Goal: Task Accomplishment & Management: Manage account settings

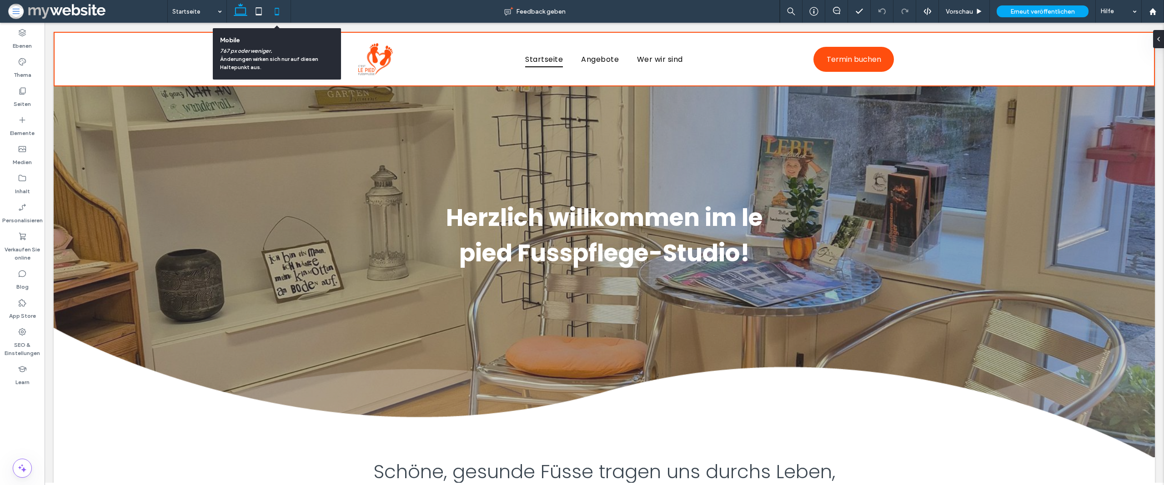
click at [274, 15] on icon at bounding box center [277, 11] width 18 height 18
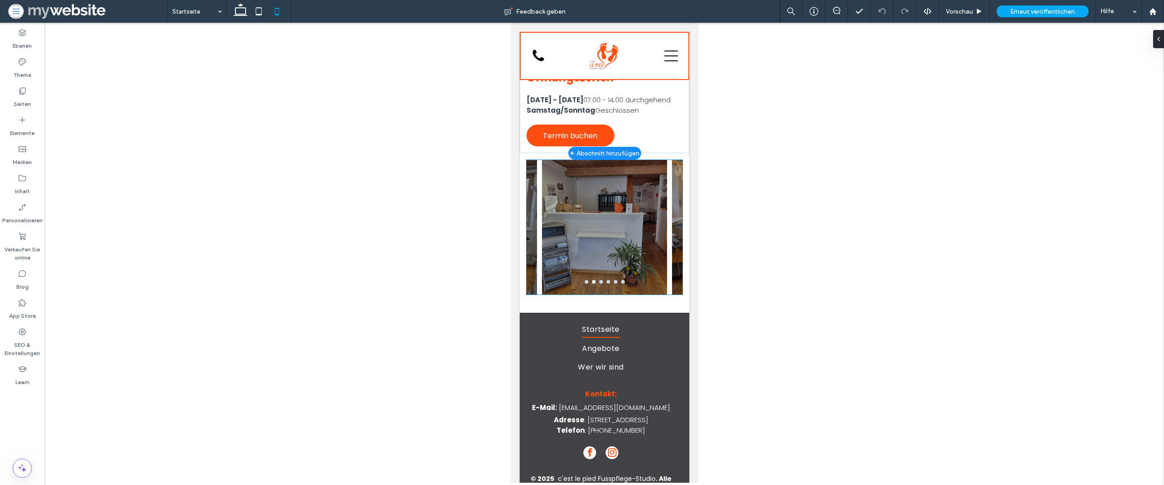
scroll to position [1687, 0]
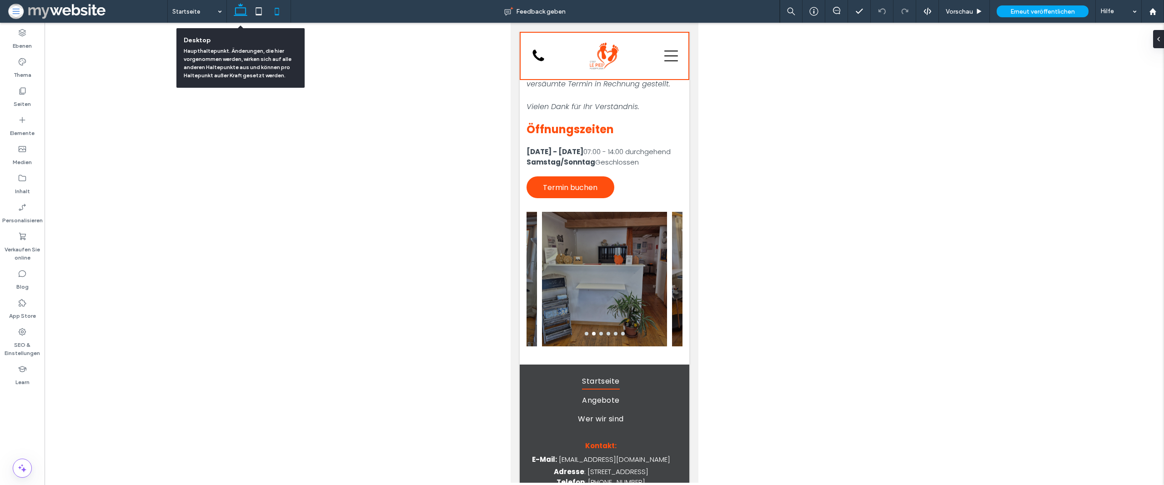
click at [248, 15] on icon at bounding box center [240, 11] width 18 height 18
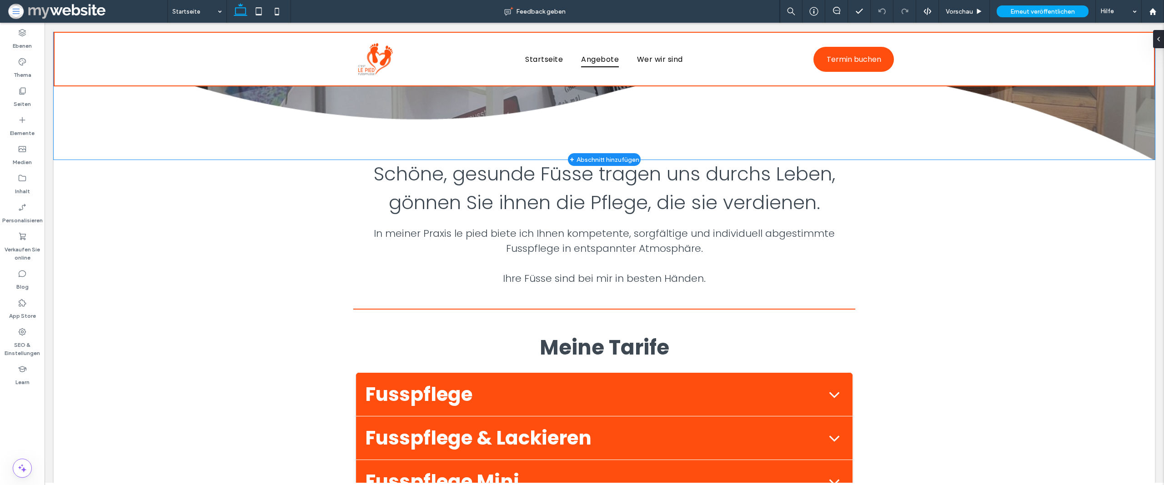
scroll to position [502, 0]
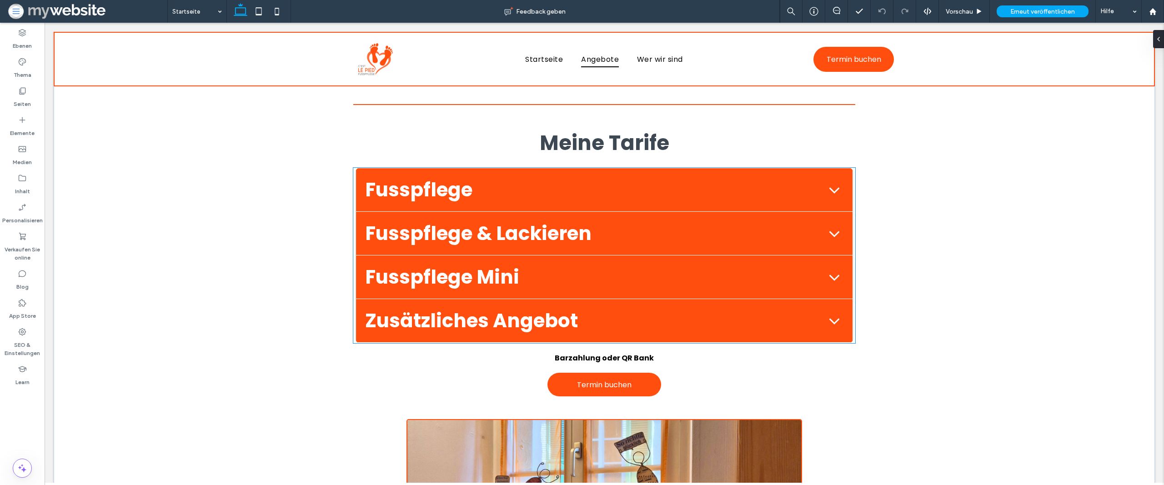
click at [566, 199] on span "Fusspflege" at bounding box center [593, 189] width 456 height 29
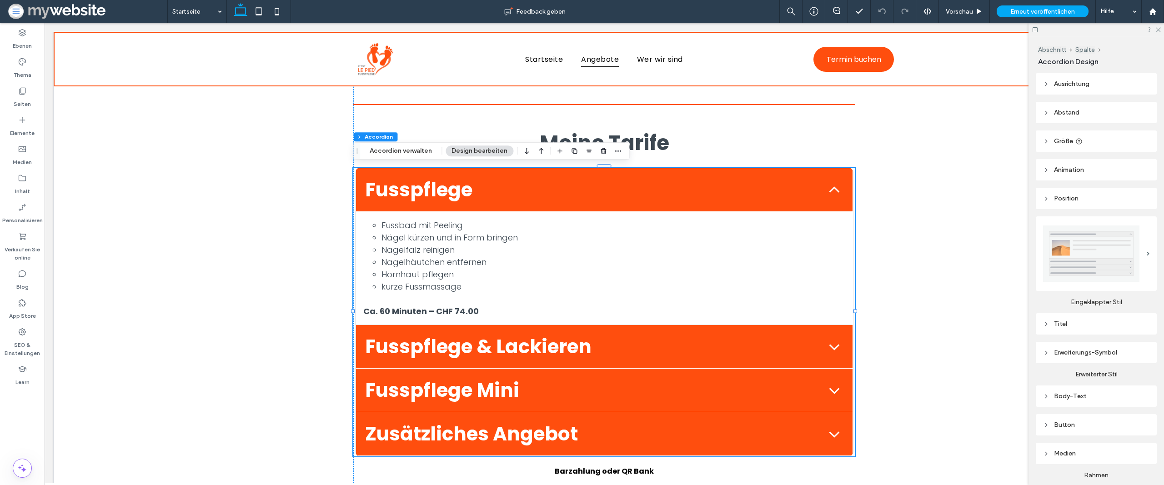
scroll to position [63, 0]
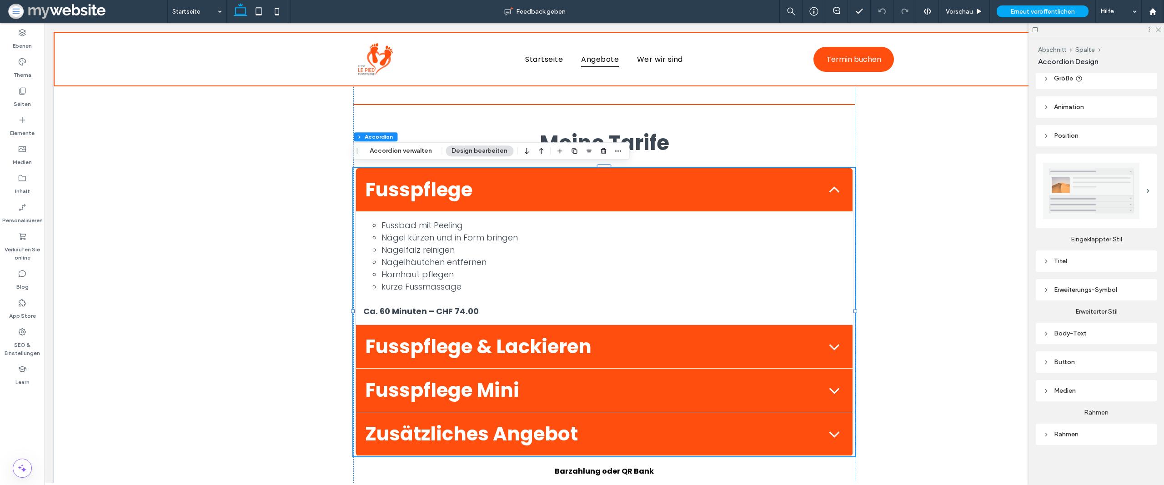
click at [1092, 271] on div "Titel" at bounding box center [1095, 260] width 121 height 21
click at [1092, 268] on div "Titel" at bounding box center [1095, 260] width 121 height 21
click at [1082, 262] on div "Titel" at bounding box center [1096, 261] width 106 height 8
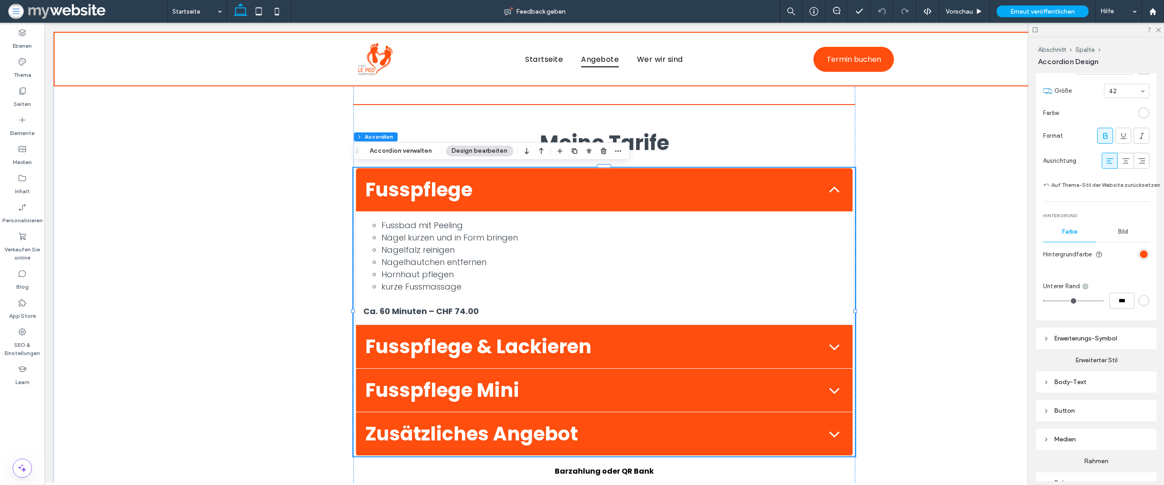
click at [1147, 251] on div "rgb(255, 78, 14)" at bounding box center [1143, 254] width 11 height 11
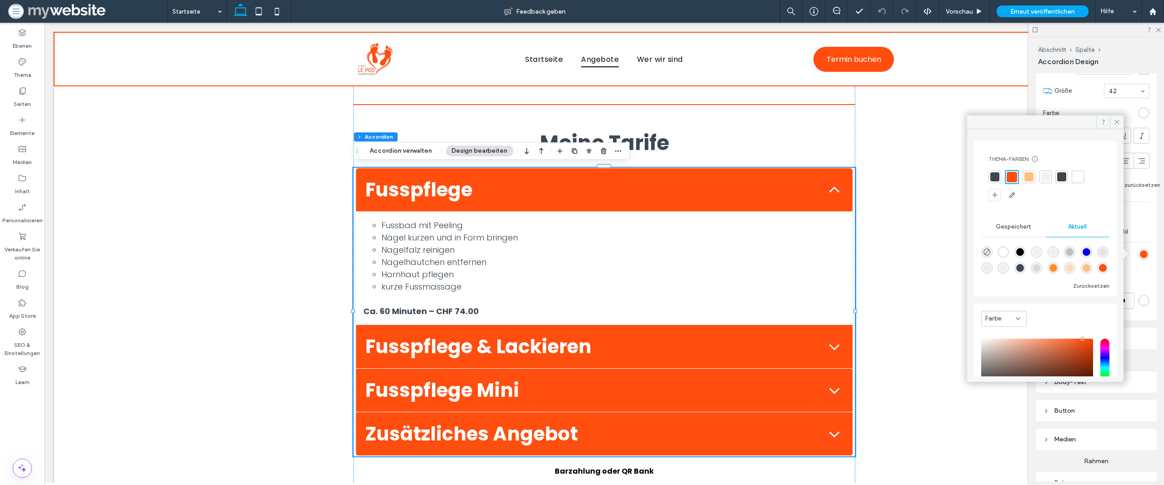
click at [1057, 267] on div "rgba(255, 142, 42, 1)" at bounding box center [1053, 268] width 8 height 8
type input "*******"
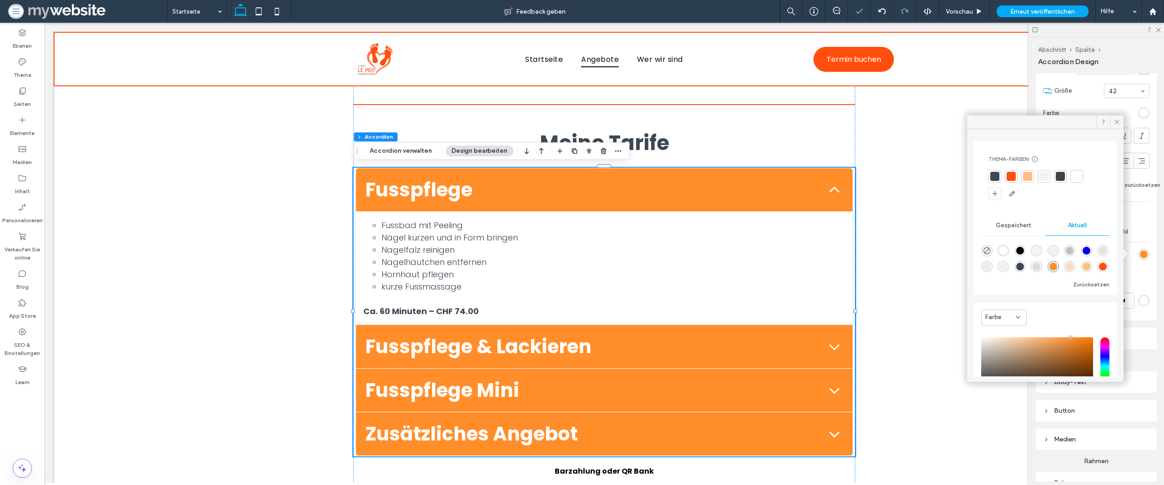
click at [1025, 182] on div at bounding box center [1027, 176] width 13 height 13
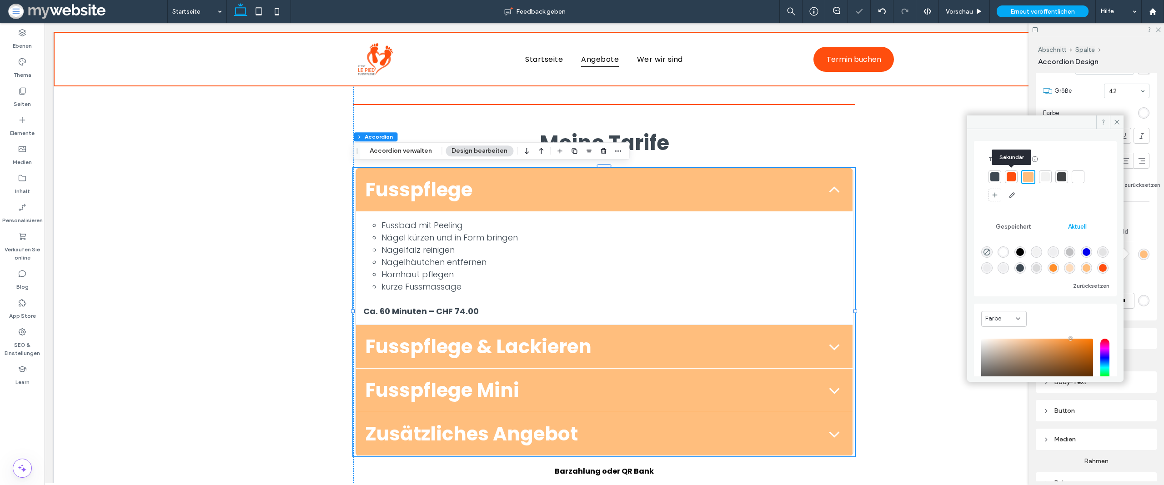
click at [1014, 179] on div at bounding box center [1010, 176] width 9 height 9
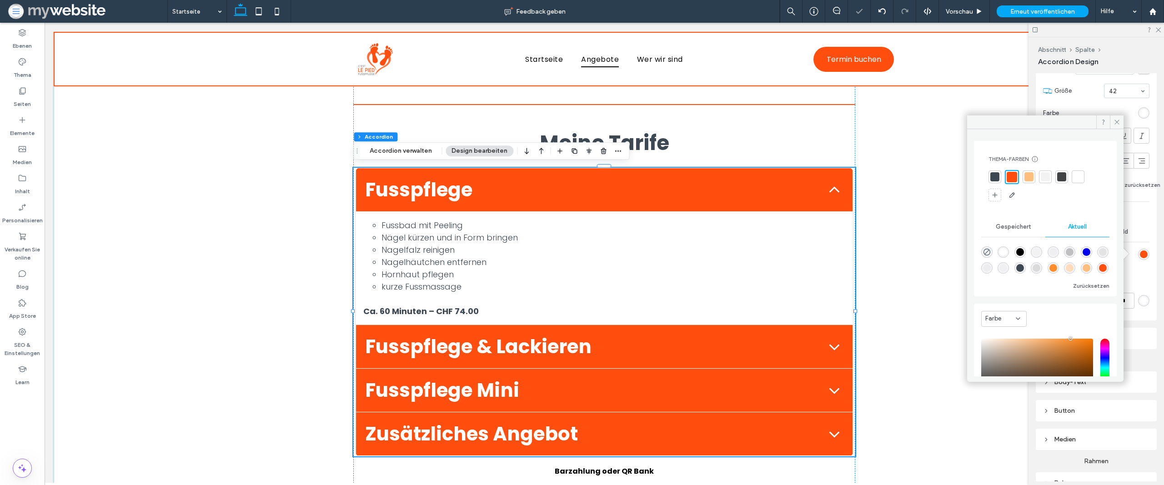
click at [1057, 269] on div "rgba(255, 142, 42, 1)" at bounding box center [1053, 268] width 8 height 8
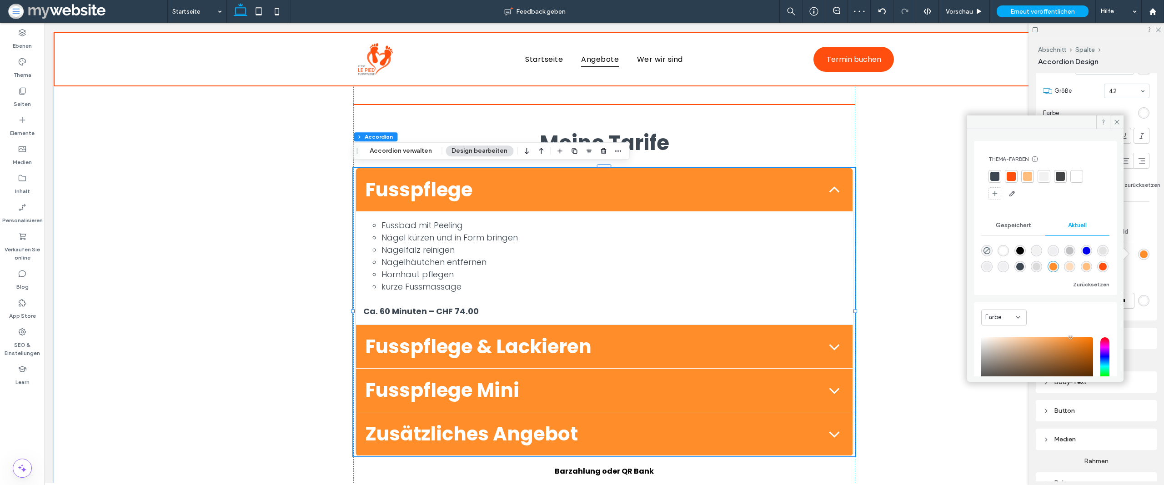
click at [1012, 177] on div at bounding box center [1010, 176] width 9 height 9
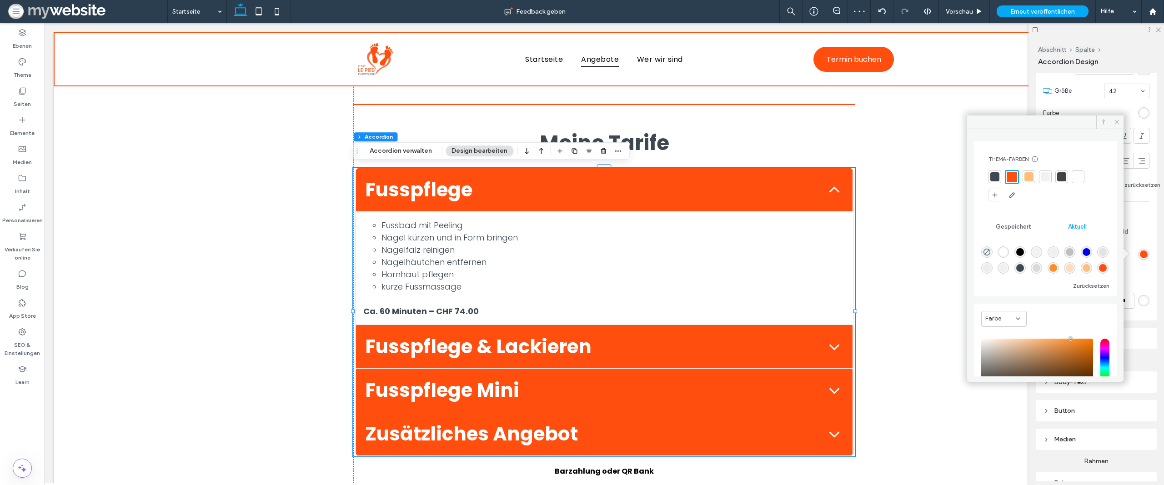
click at [1113, 126] on span at bounding box center [1116, 122] width 14 height 14
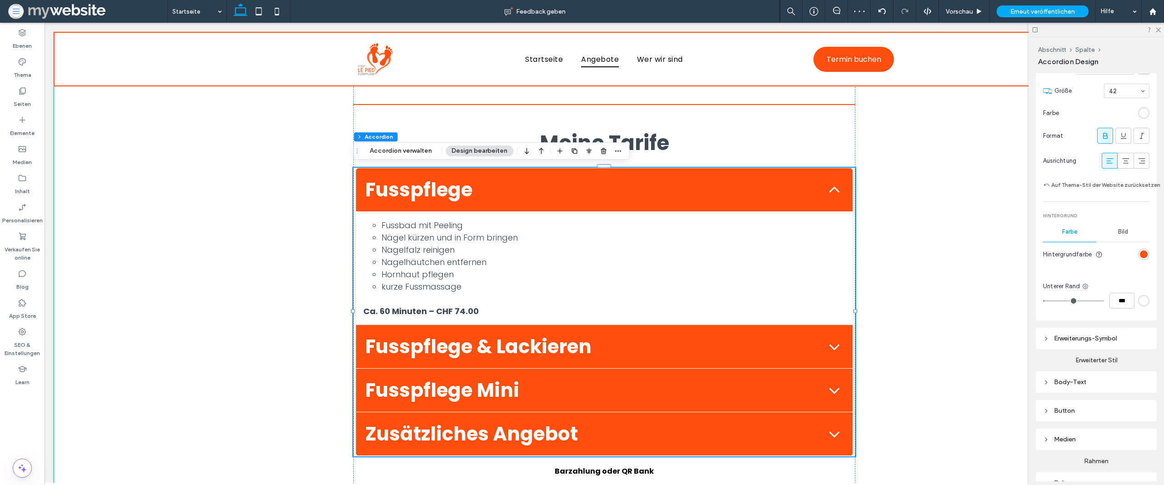
click at [948, 178] on div "Schöne, gesunde Füsse tragen uns durchs Leben, gönnen Sie ihnen die Pflege, die…" at bounding box center [604, 463] width 1101 height 1016
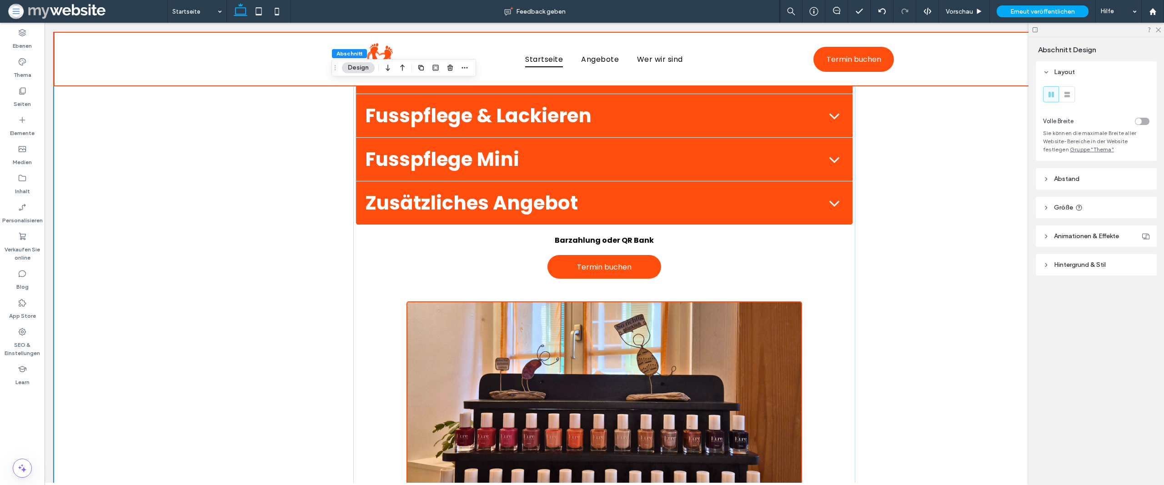
scroll to position [0, 0]
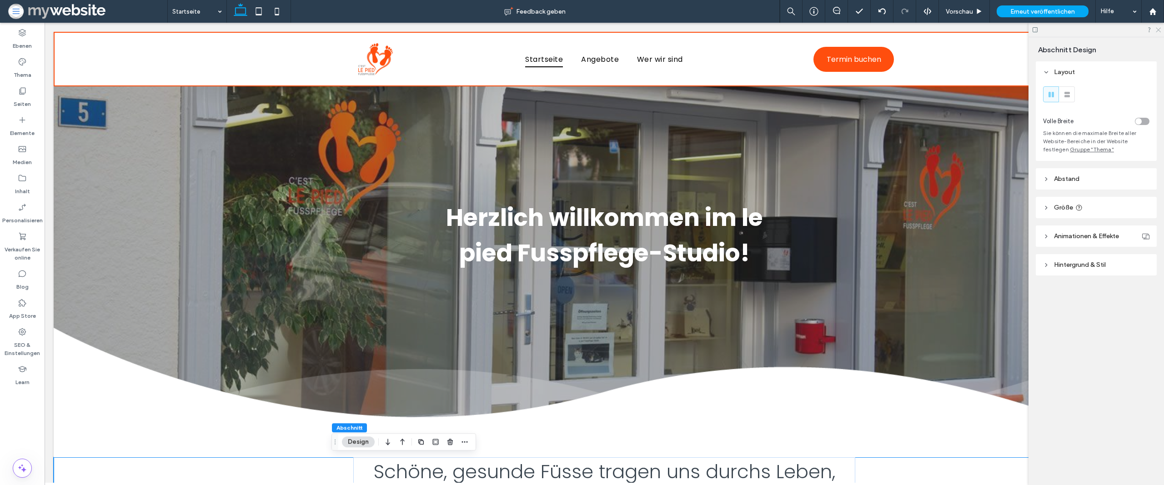
click at [1155, 30] on icon at bounding box center [1157, 29] width 6 height 6
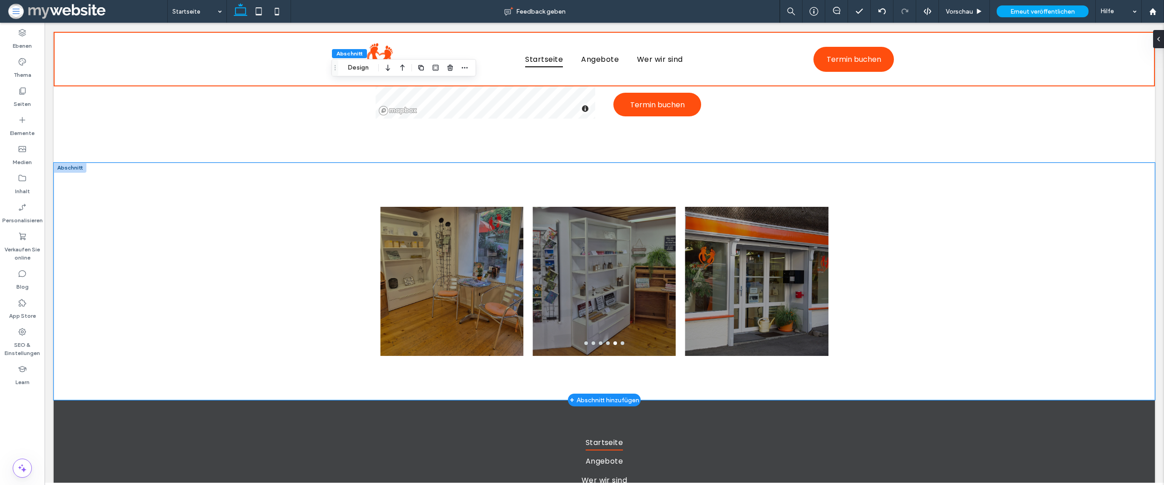
scroll to position [2063, 0]
